Goal: Task Accomplishment & Management: Use online tool/utility

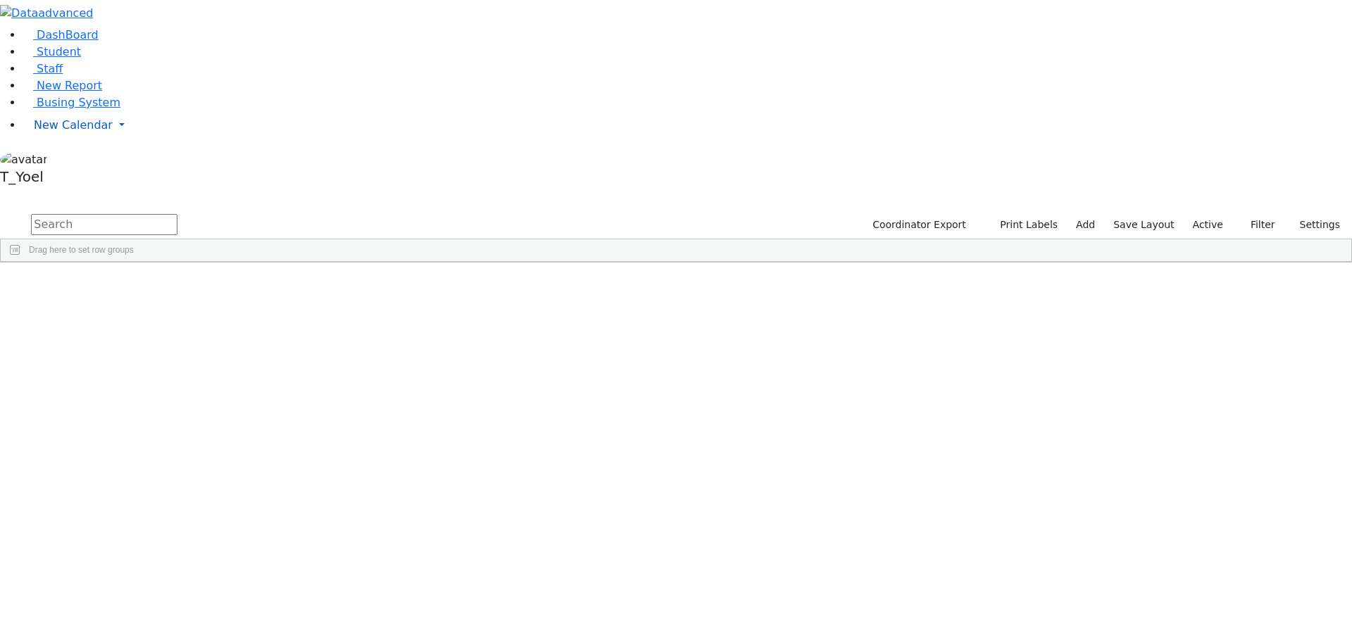
click at [68, 132] on span "New Calendar" at bounding box center [73, 124] width 79 height 13
click at [54, 92] on link "New Report" at bounding box center [63, 85] width 80 height 13
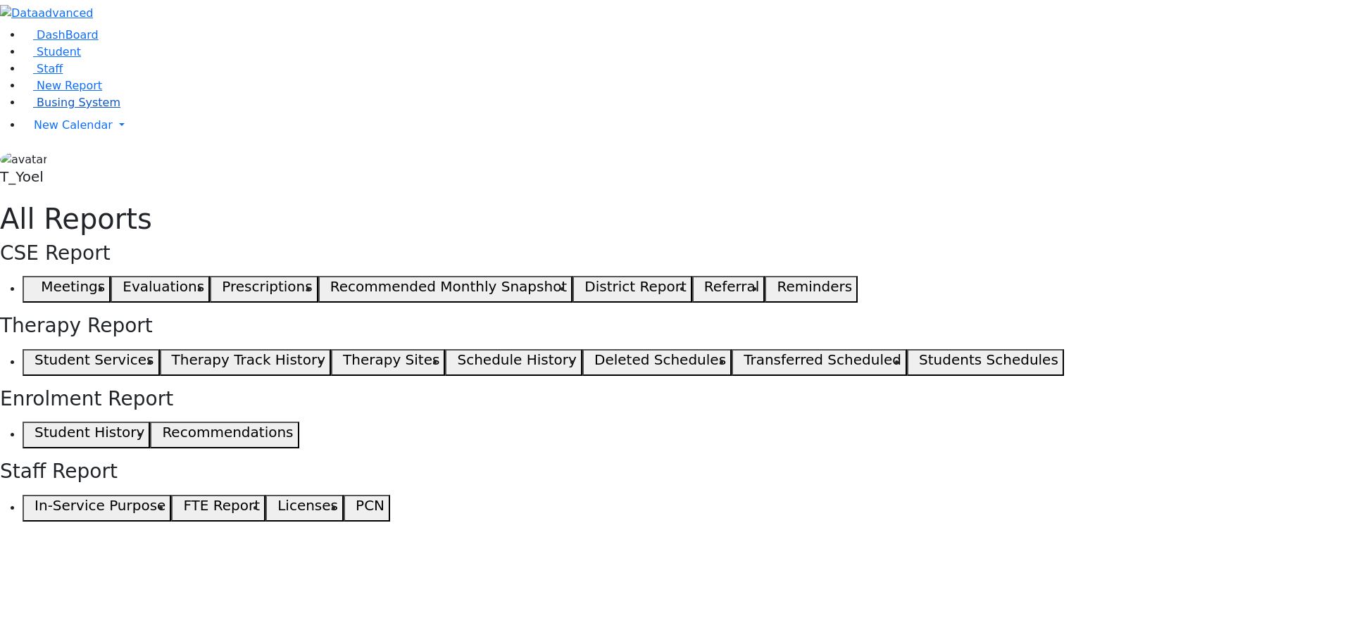
click at [53, 109] on span "Busing System" at bounding box center [79, 102] width 84 height 13
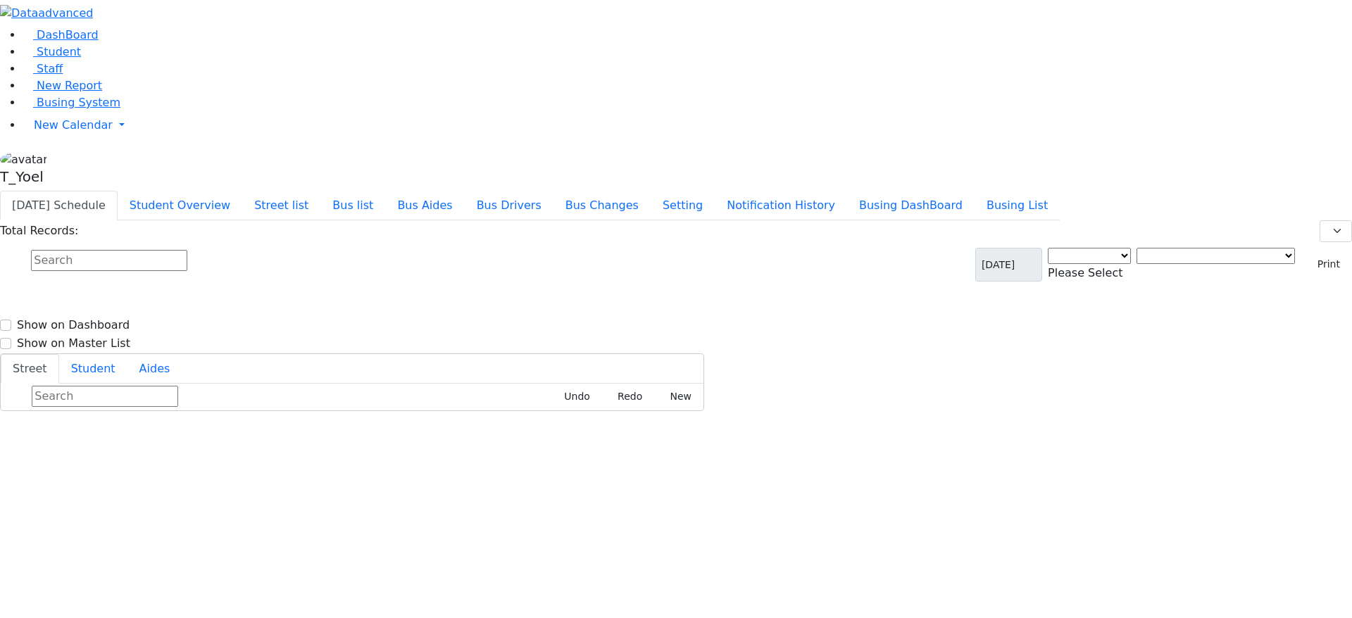
select select "3"
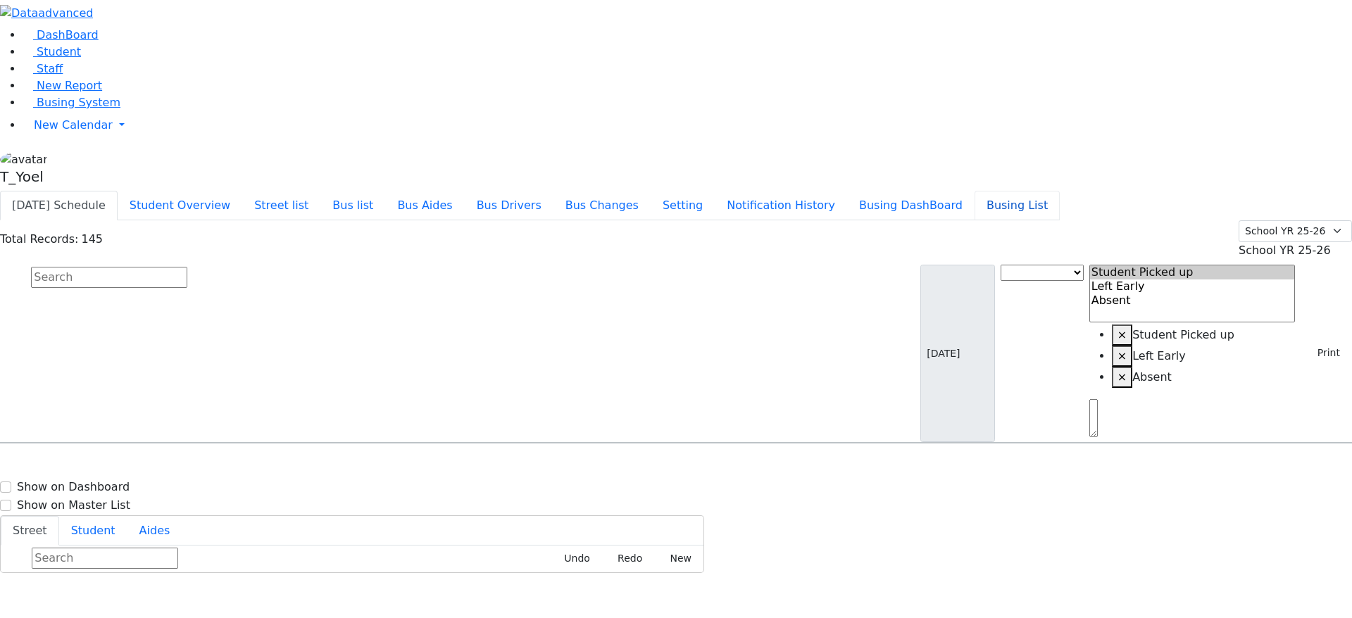
click at [1053, 191] on button "Busing List" at bounding box center [1016, 206] width 85 height 30
click at [951, 191] on button "Busing DashBoard" at bounding box center [910, 206] width 127 height 30
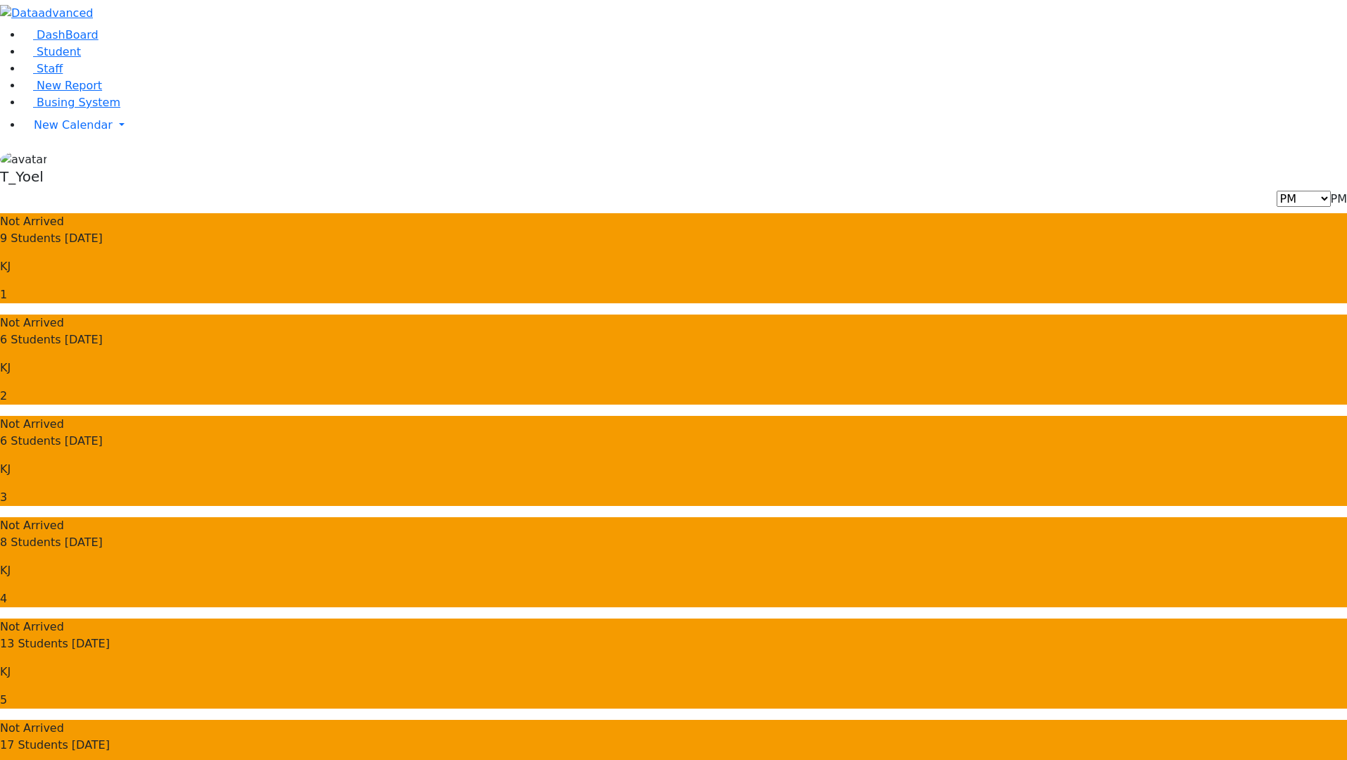
click at [106, 8] on use "button" at bounding box center [106, 8] width 0 height 0
